Goal: Task Accomplishment & Management: Manage account settings

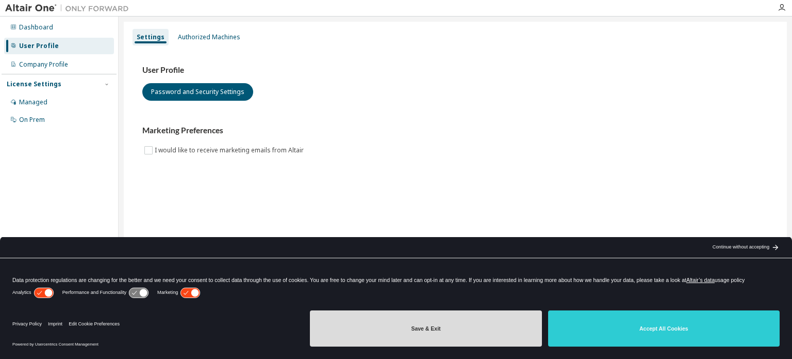
click at [479, 324] on button "Save & Exit" at bounding box center [426, 328] width 232 height 36
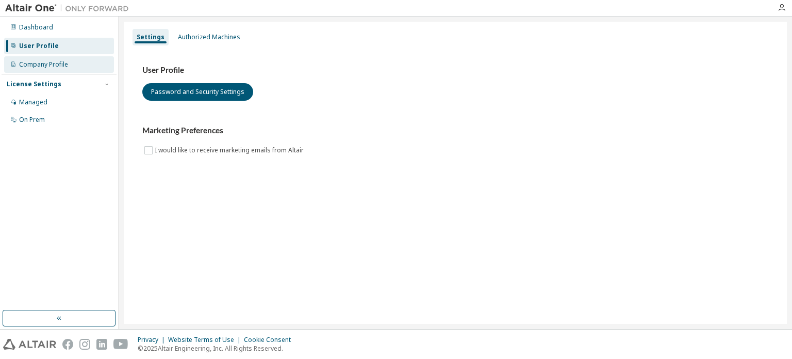
click at [60, 69] on div "Company Profile" at bounding box center [59, 64] width 110 height 17
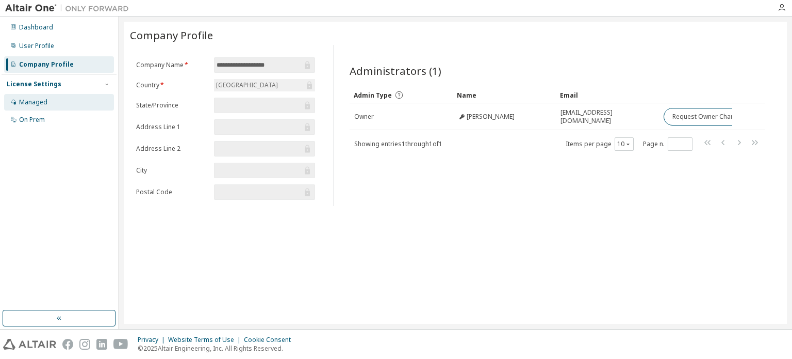
click at [55, 99] on div "Managed" at bounding box center [59, 102] width 110 height 17
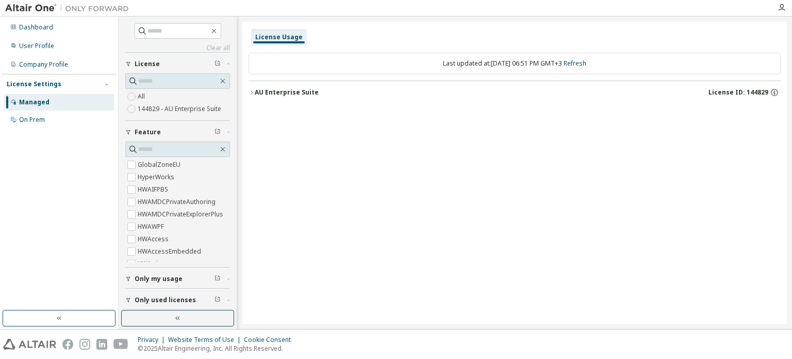
click at [162, 109] on label "144829 - AU Enterprise Suite" at bounding box center [181, 109] width 86 height 12
drag, startPoint x: 520, startPoint y: 62, endPoint x: 478, endPoint y: 65, distance: 42.4
click at [478, 65] on div "Last updated at: Thu 2025-09-11 06:51 PM GMT+3 Refresh" at bounding box center [515, 64] width 532 height 22
click at [777, 93] on icon "button" at bounding box center [774, 92] width 7 height 7
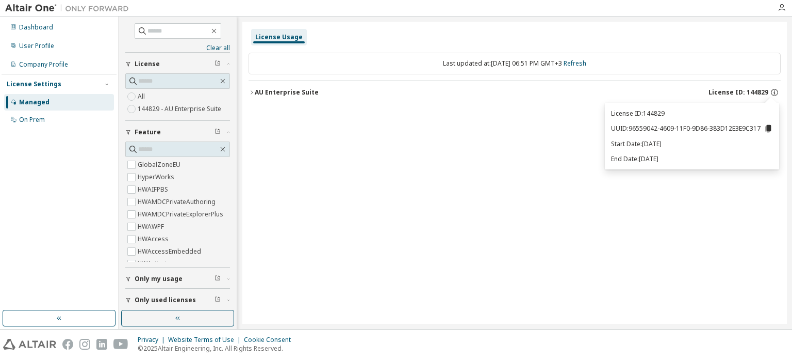
click at [769, 128] on icon at bounding box center [769, 128] width 6 height 7
